Goal: Task Accomplishment & Management: Use online tool/utility

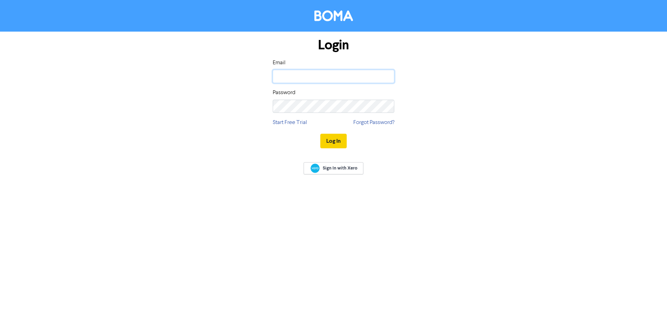
type input "[EMAIL_ADDRESS][DOMAIN_NAME]"
click at [337, 144] on button "Log In" at bounding box center [333, 141] width 26 height 15
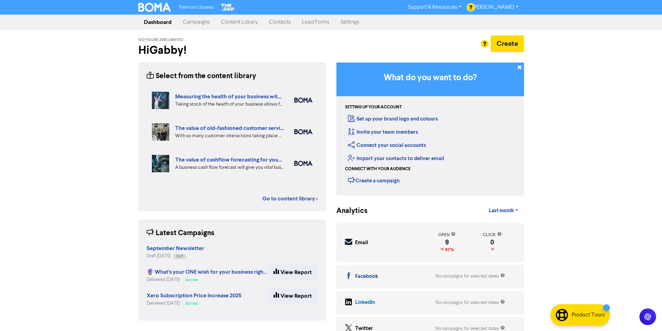
click at [208, 25] on link "Campaigns" at bounding box center [196, 22] width 38 height 14
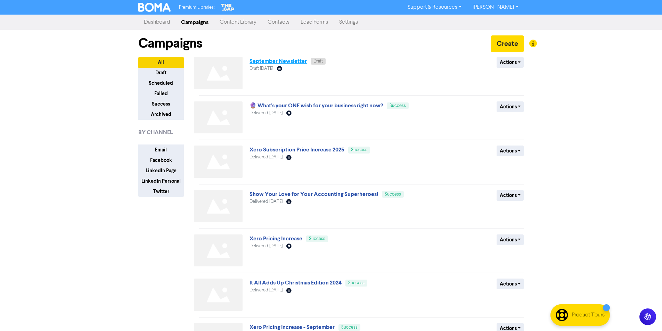
click at [281, 60] on link "September Newsletter" at bounding box center [277, 61] width 57 height 7
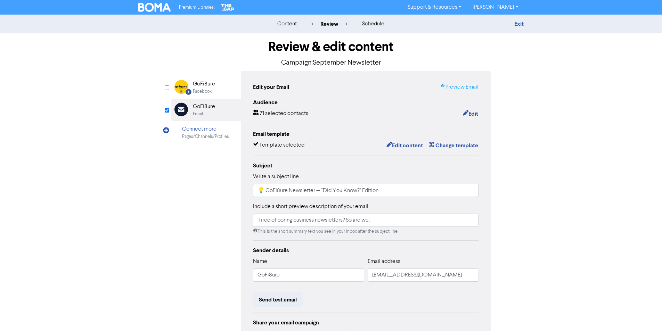
click at [455, 86] on link "Preview Email" at bounding box center [459, 87] width 39 height 8
